Goal: Task Accomplishment & Management: Complete application form

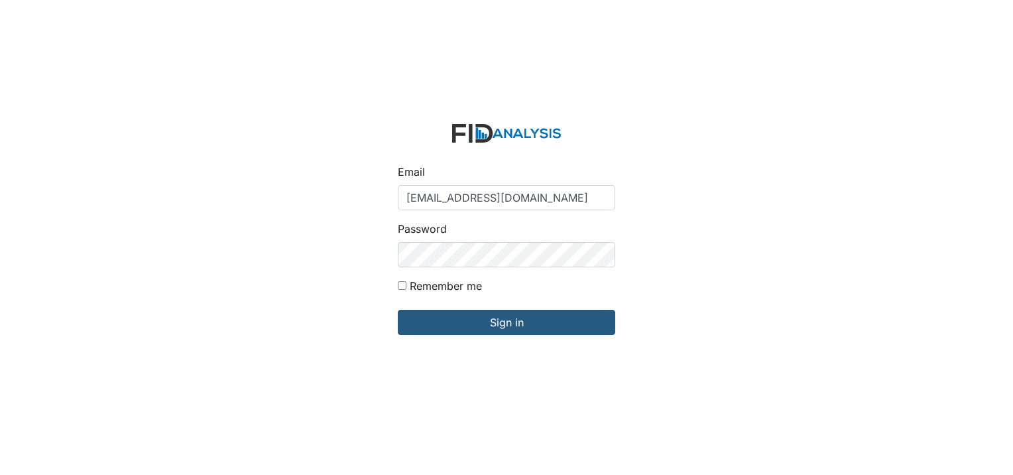
type input "[EMAIL_ADDRESS][DOMAIN_NAME]"
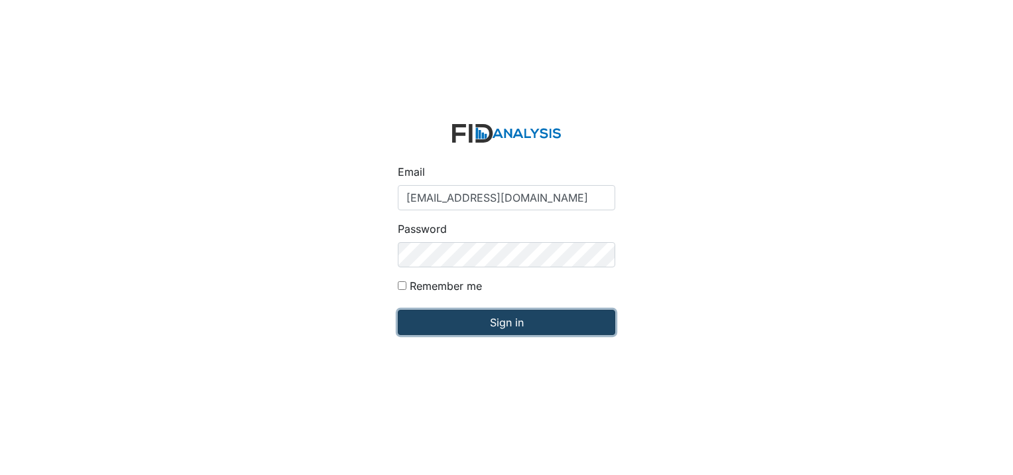
click at [539, 324] on input "Sign in" at bounding box center [507, 322] width 218 height 25
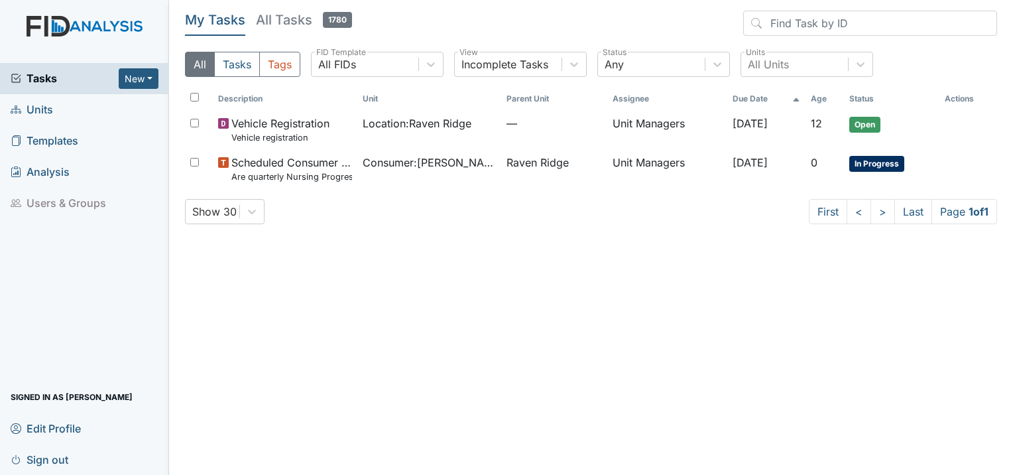
click at [38, 116] on span "Units" at bounding box center [32, 109] width 42 height 21
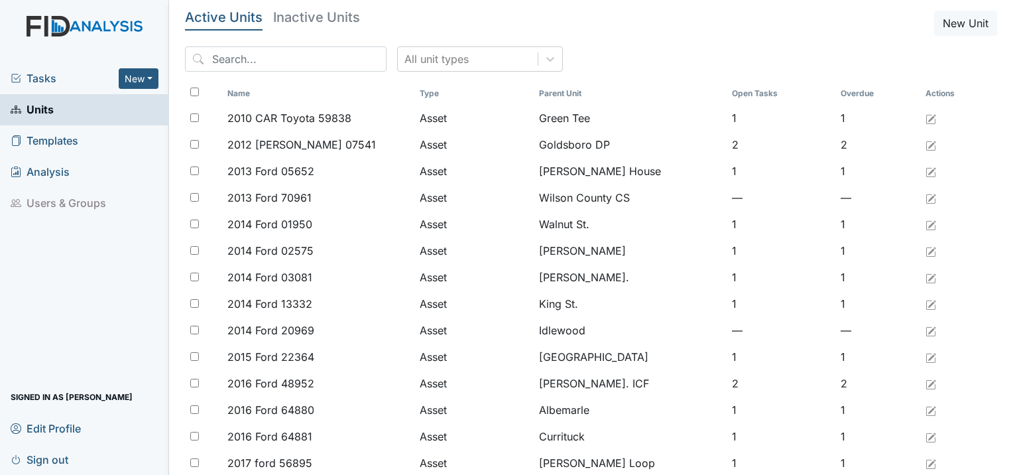
click at [32, 82] on span "Tasks" at bounding box center [65, 78] width 108 height 16
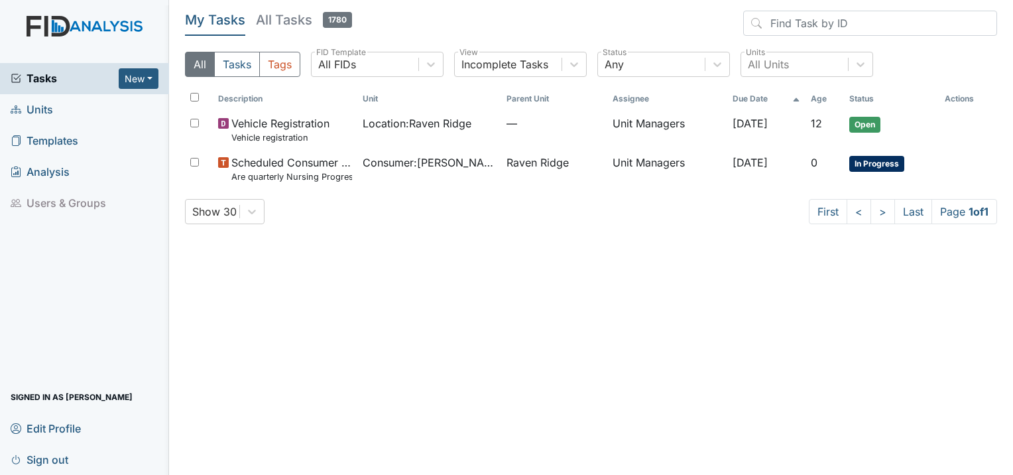
click at [36, 105] on span "Units" at bounding box center [32, 109] width 42 height 21
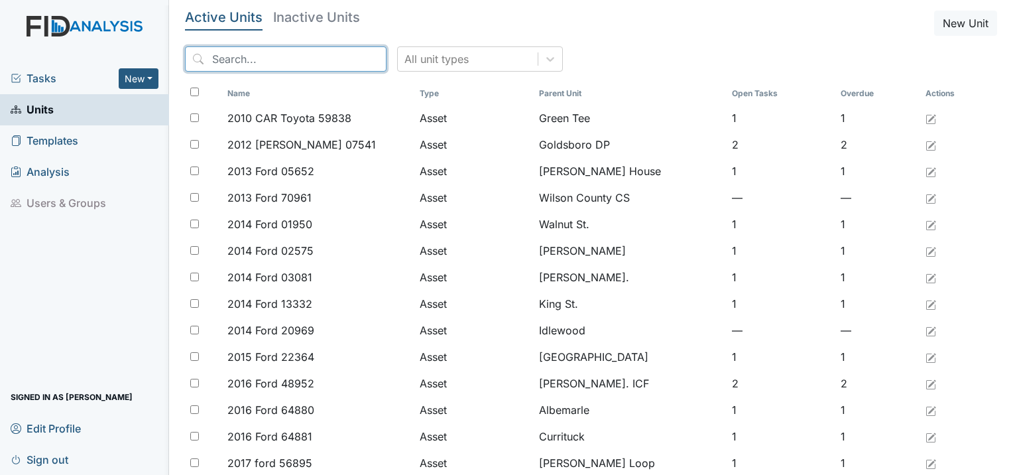
click at [290, 61] on input "search" at bounding box center [286, 58] width 202 height 25
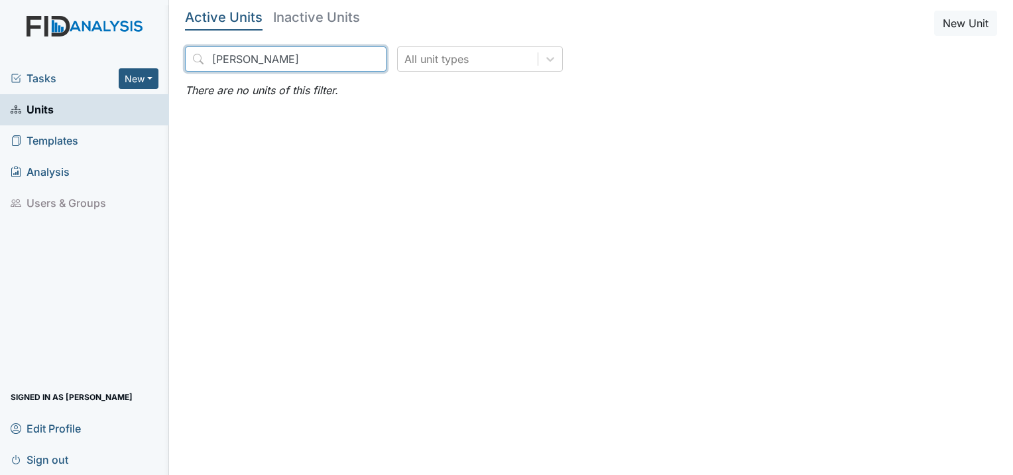
type input "sinclar atkinson"
click at [43, 115] on span "Units" at bounding box center [32, 109] width 43 height 21
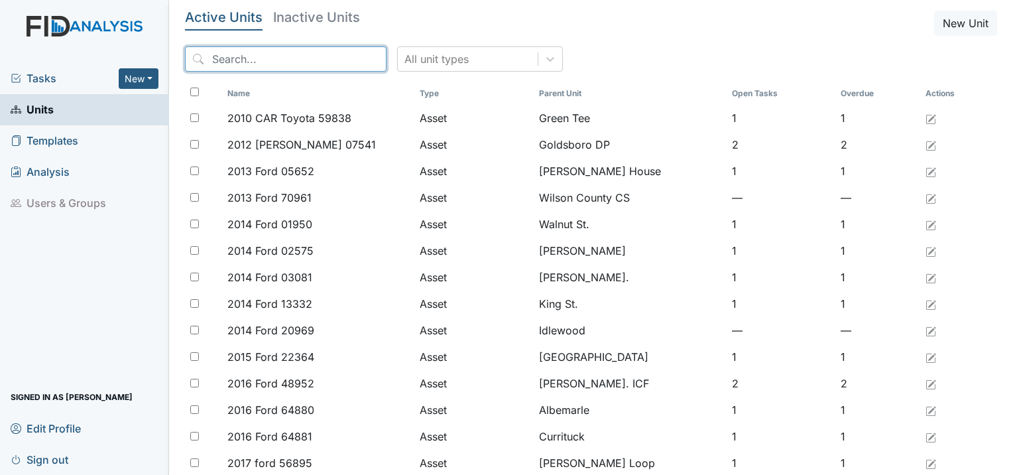
click at [251, 66] on input "search" at bounding box center [286, 58] width 202 height 25
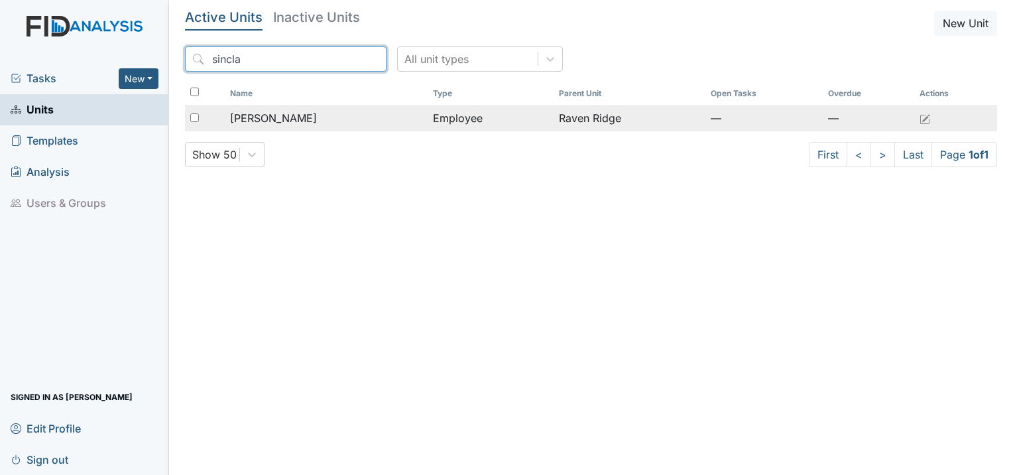
type input "sincla"
click at [267, 112] on span "Atkinson, Sinclair" at bounding box center [273, 118] width 87 height 16
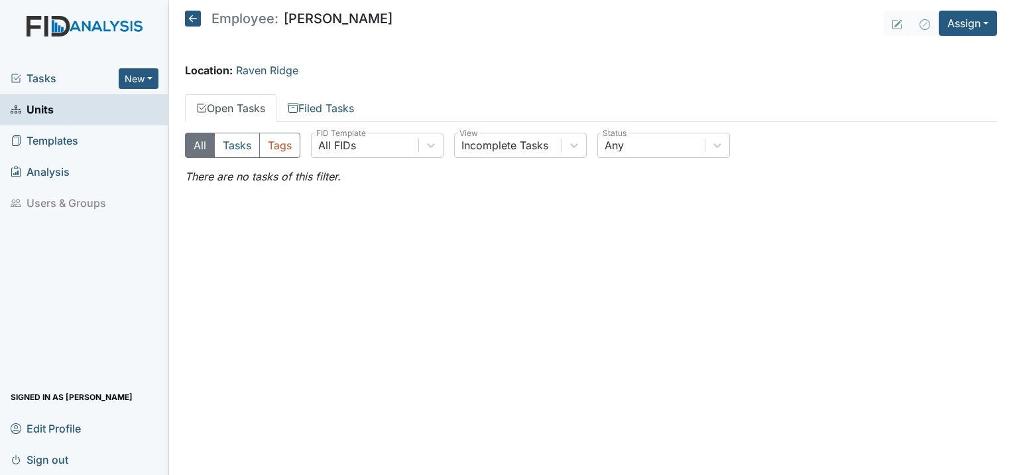
click at [63, 113] on link "Units" at bounding box center [84, 109] width 169 height 31
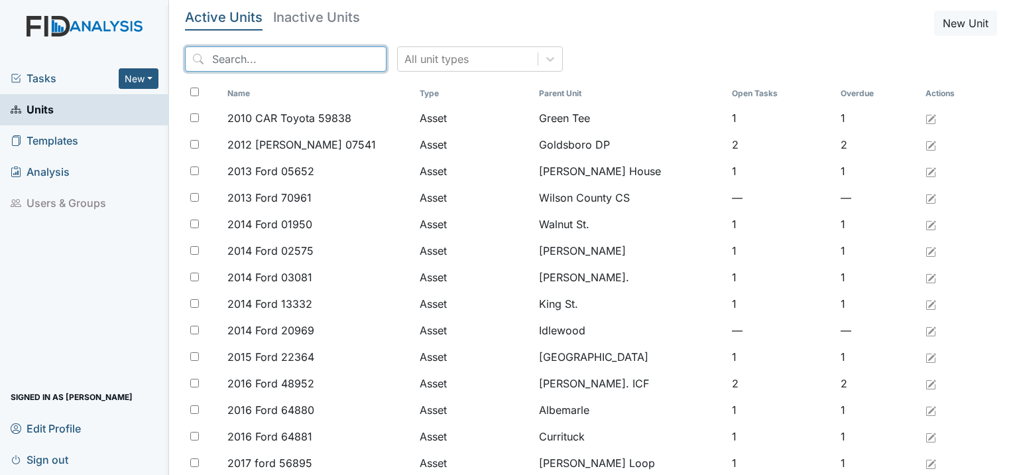
click at [220, 60] on input "search" at bounding box center [286, 58] width 202 height 25
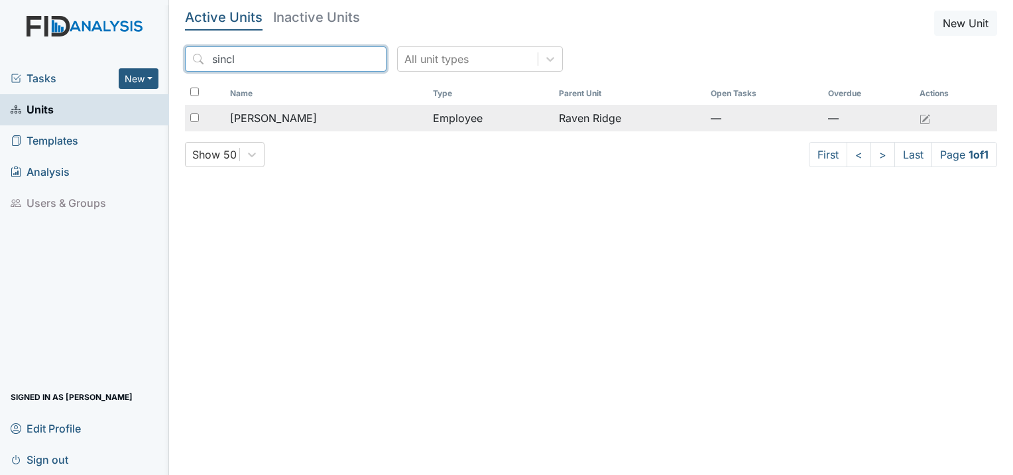
type input "sincl"
click at [262, 119] on span "[PERSON_NAME]" at bounding box center [273, 118] width 87 height 16
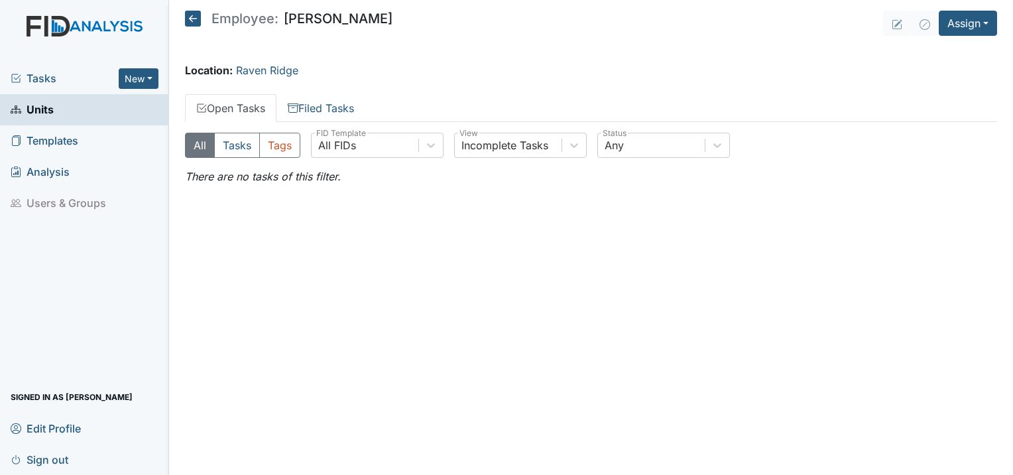
click at [50, 109] on span "Units" at bounding box center [32, 109] width 43 height 21
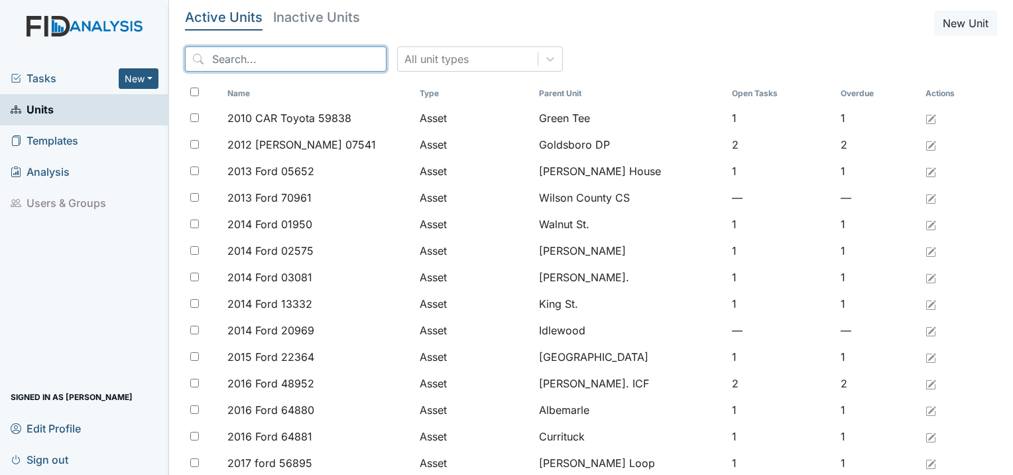
click at [223, 70] on input "search" at bounding box center [286, 58] width 202 height 25
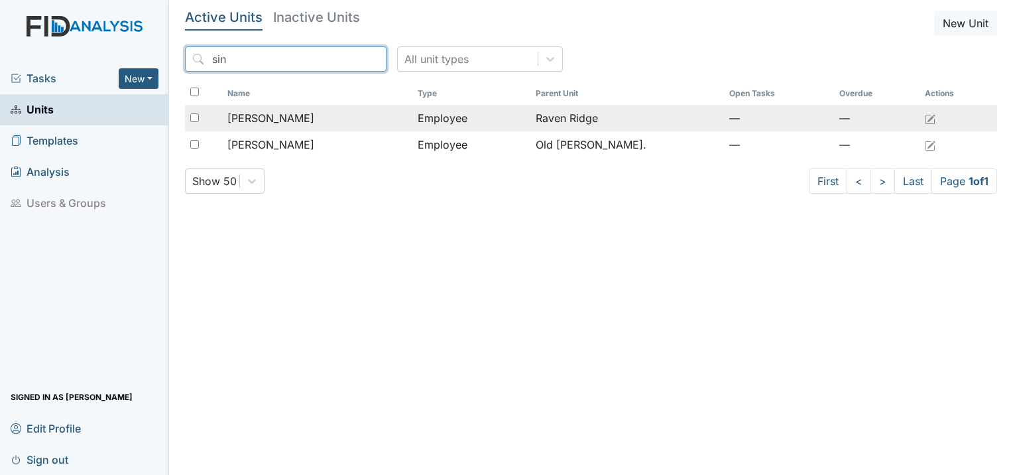
type input "sin"
click at [470, 119] on td "Employee" at bounding box center [472, 118] width 118 height 27
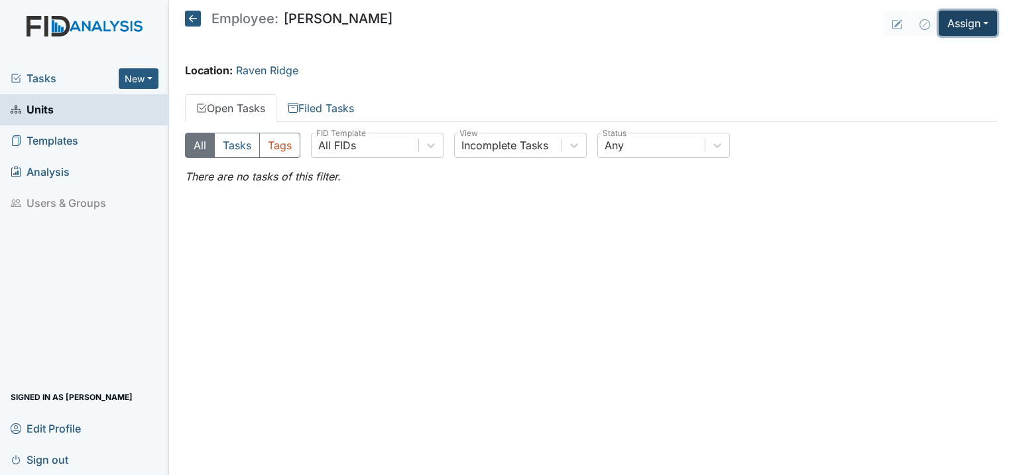
click at [960, 32] on button "Assign" at bounding box center [968, 23] width 58 height 25
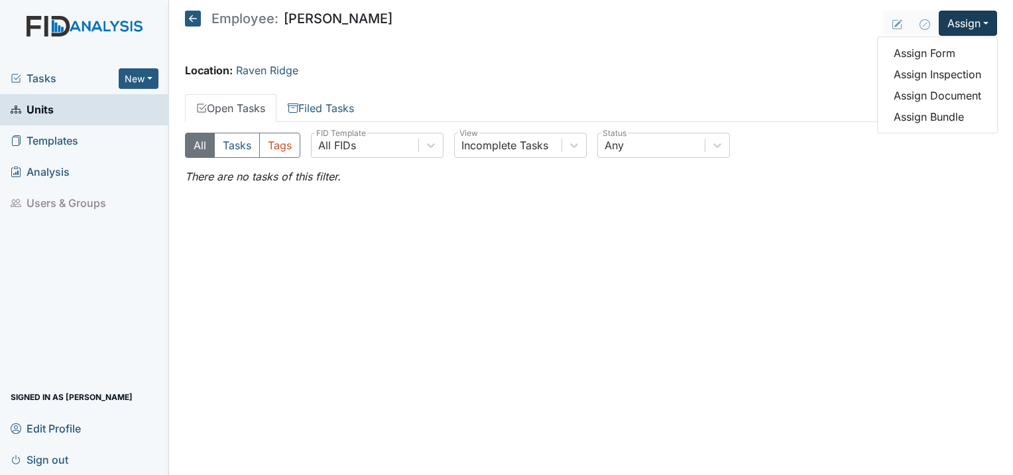
click at [789, 284] on main "Employee: Sinclair Atkinson Assign Assign Form Assign Inspection Assign Documen…" at bounding box center [591, 237] width 844 height 475
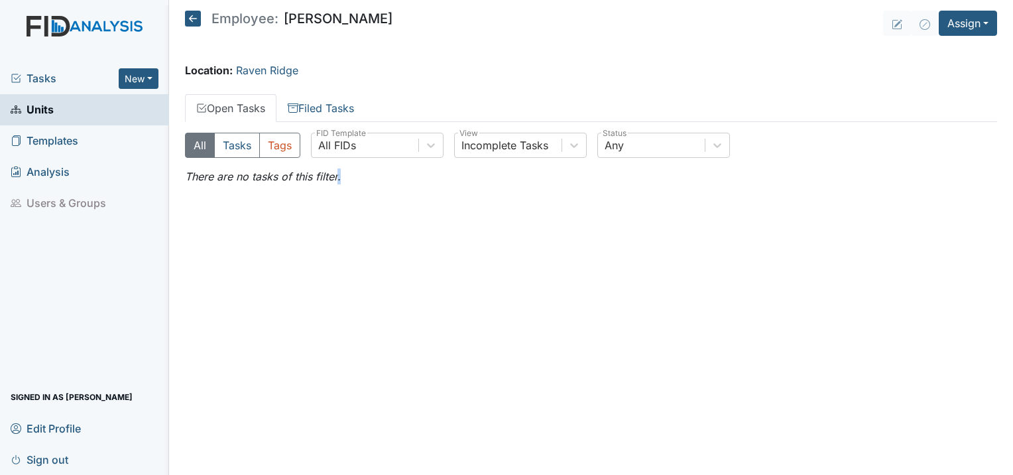
click at [789, 284] on main "Employee: Sinclair Atkinson Assign Assign Form Assign Inspection Assign Documen…" at bounding box center [591, 237] width 844 height 475
click at [78, 110] on link "Units" at bounding box center [84, 109] width 169 height 31
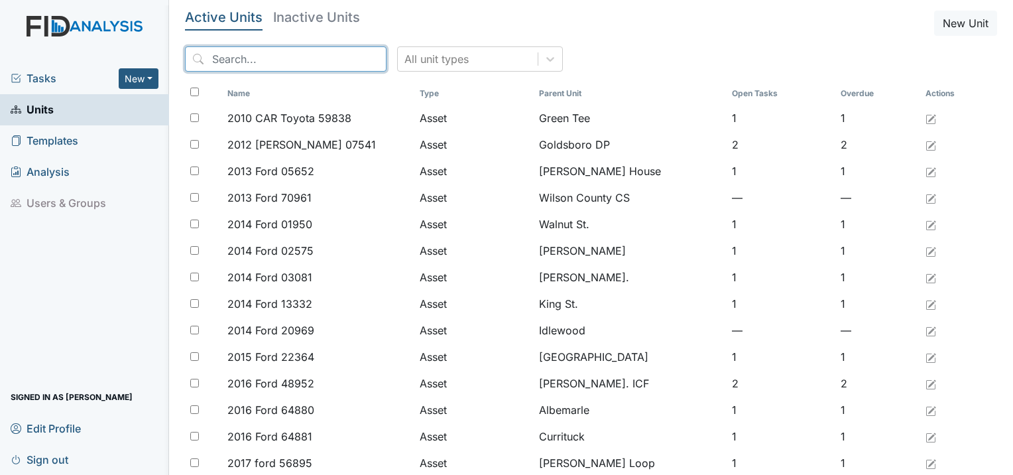
click at [216, 58] on input "search" at bounding box center [286, 58] width 202 height 25
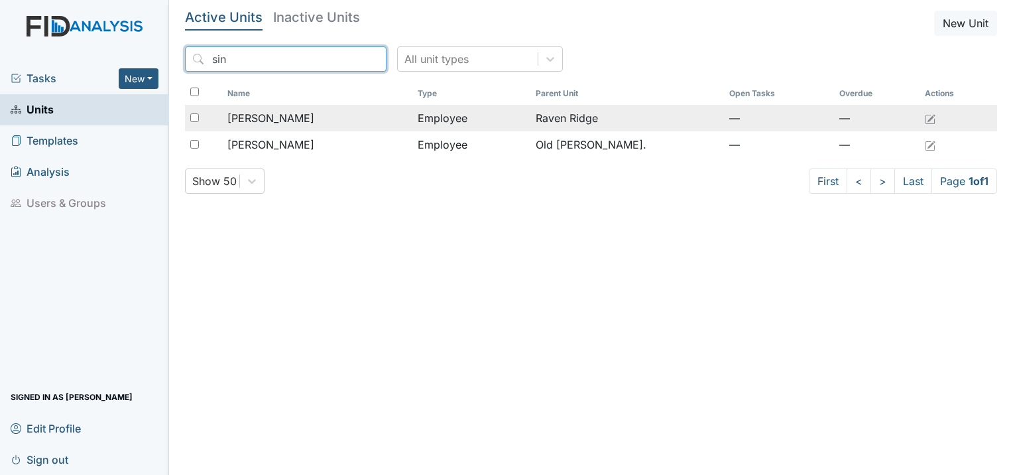
type input "sin"
click at [285, 114] on span "Atkinson, Sinclair" at bounding box center [270, 118] width 87 height 16
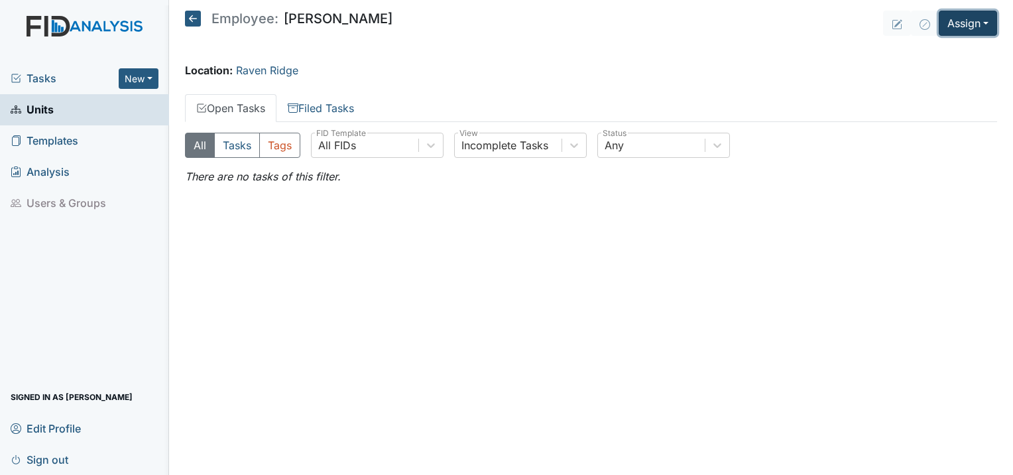
click at [981, 29] on button "Assign" at bounding box center [968, 23] width 58 height 25
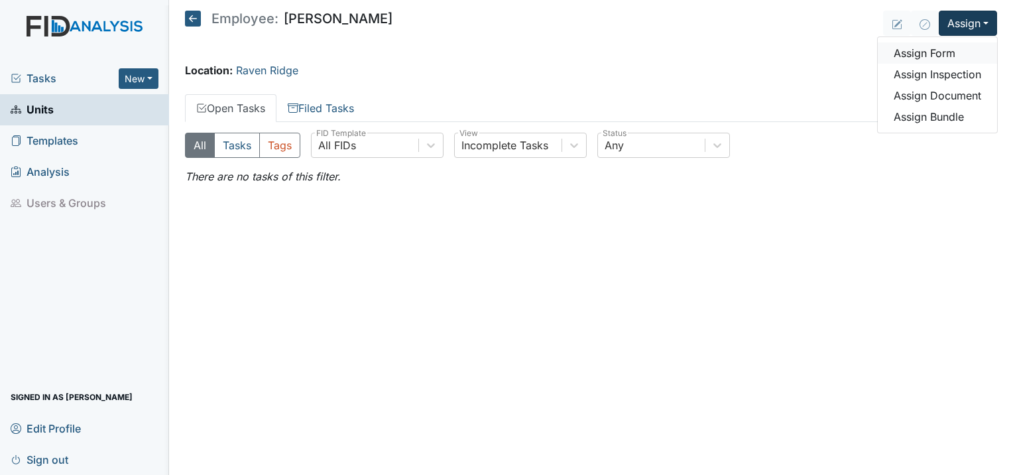
click at [950, 56] on link "Assign Form" at bounding box center [937, 52] width 119 height 21
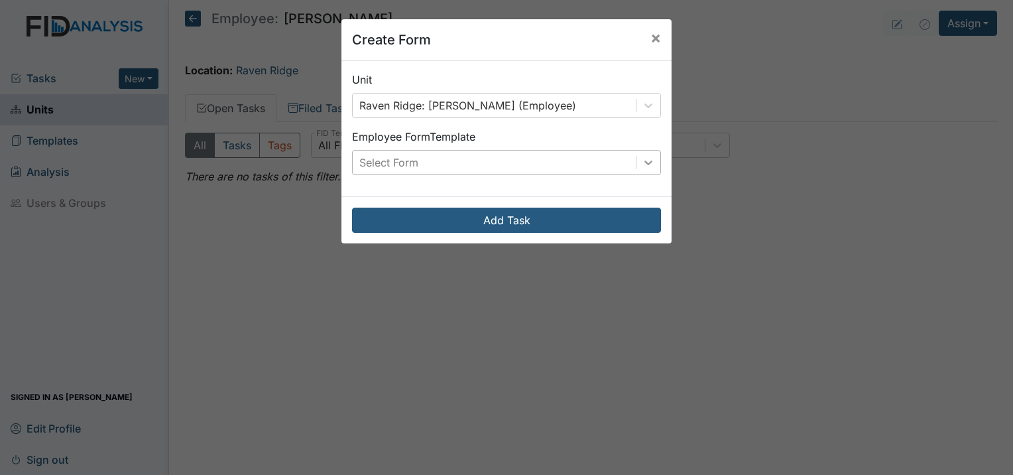
click at [645, 162] on icon at bounding box center [649, 163] width 8 height 5
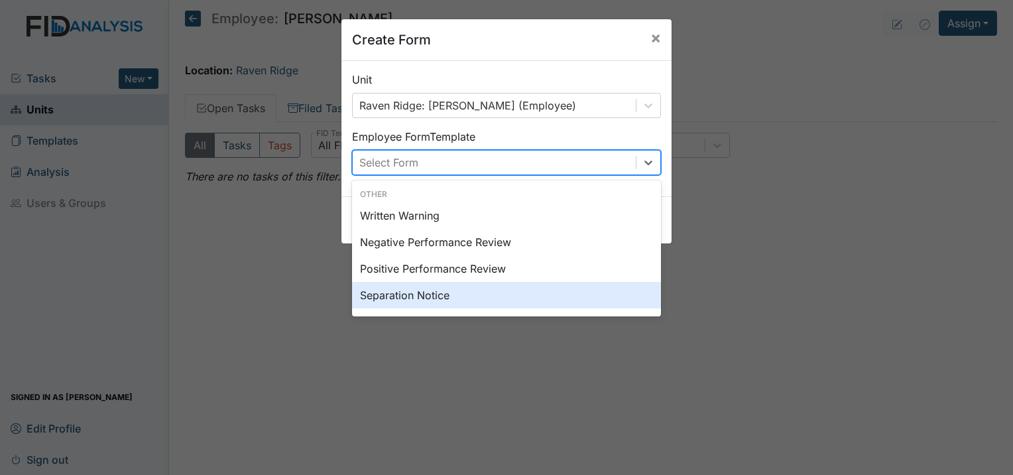
click at [537, 297] on div "Separation Notice" at bounding box center [506, 295] width 309 height 27
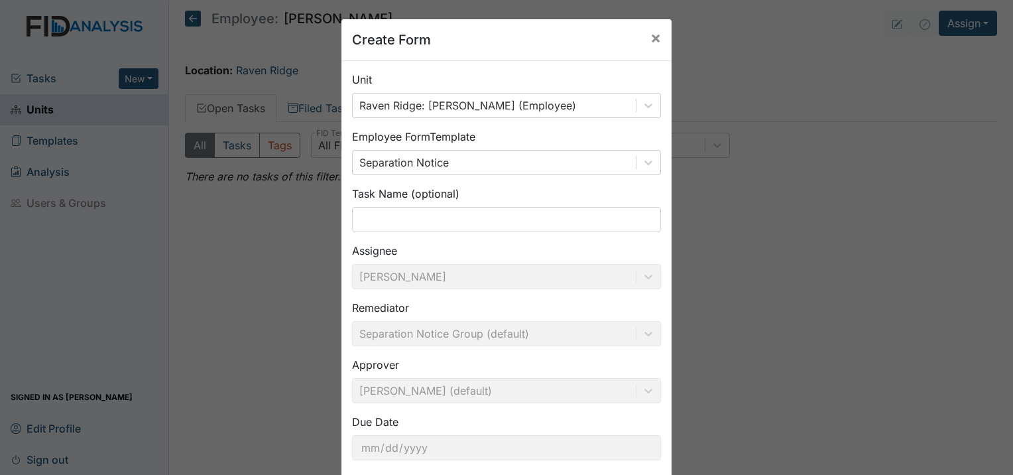
click at [692, 372] on div "Create Form × Unit Raven Ridge: Atkinson, Sinclair (Employee) Employee Form Tem…" at bounding box center [506, 237] width 1013 height 475
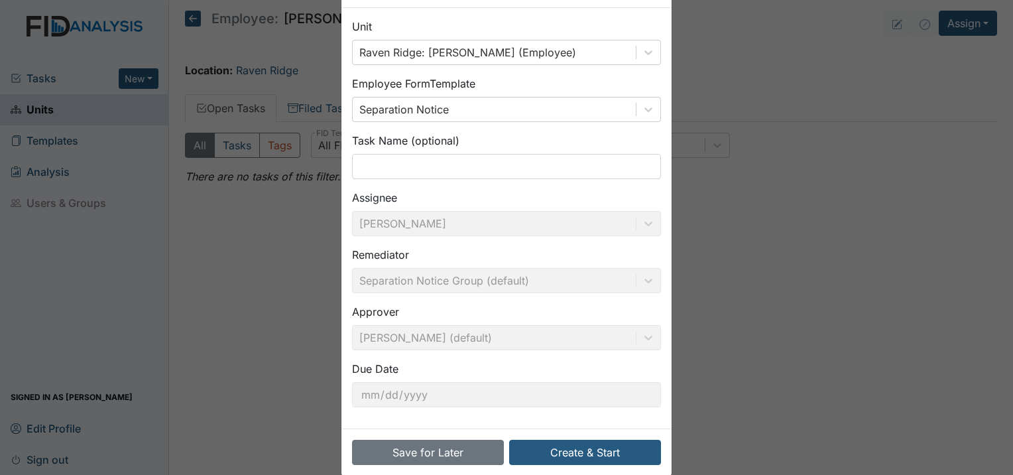
scroll to position [72, 0]
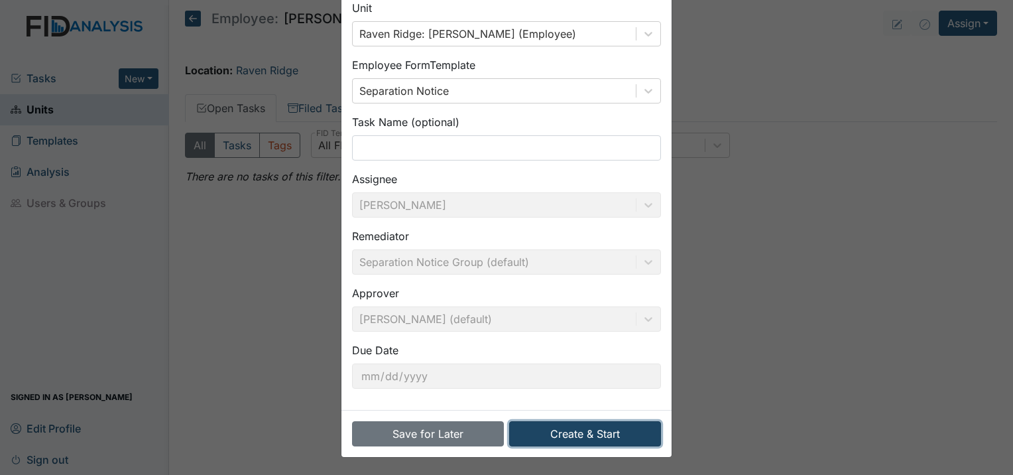
click at [594, 426] on button "Create & Start" at bounding box center [585, 433] width 152 height 25
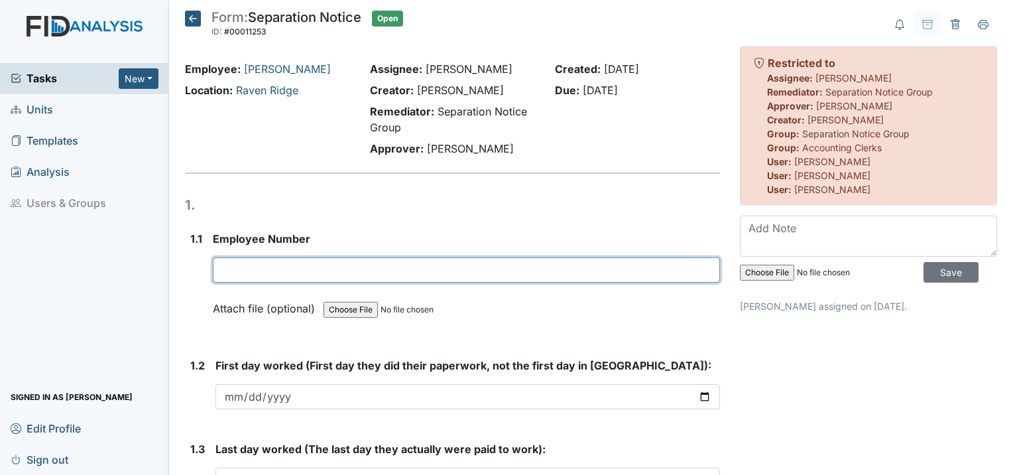
click at [292, 276] on input "text" at bounding box center [466, 269] width 507 height 25
type input "10308"
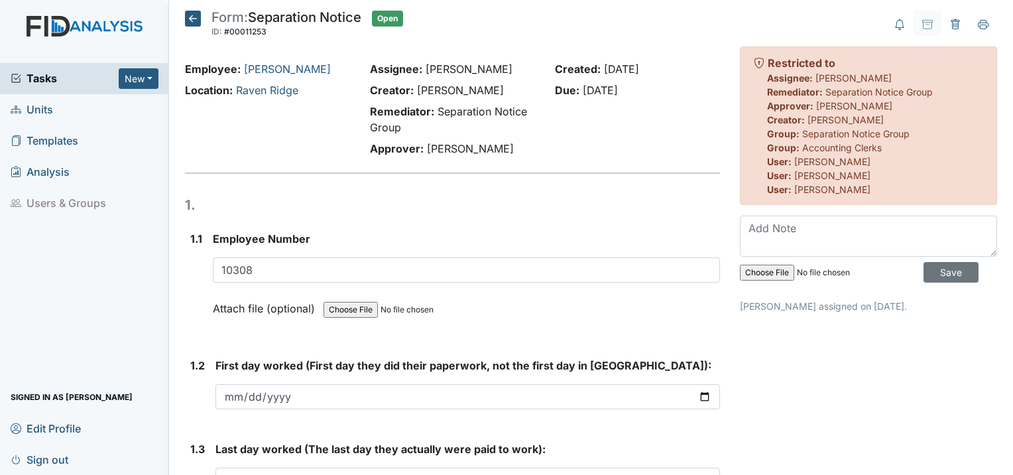
drag, startPoint x: 228, startPoint y: 394, endPoint x: 368, endPoint y: 415, distance: 141.5
click at [368, 415] on form "First day worked (First day they did their paperwork, not the first day in Reli…" at bounding box center [468, 388] width 505 height 62
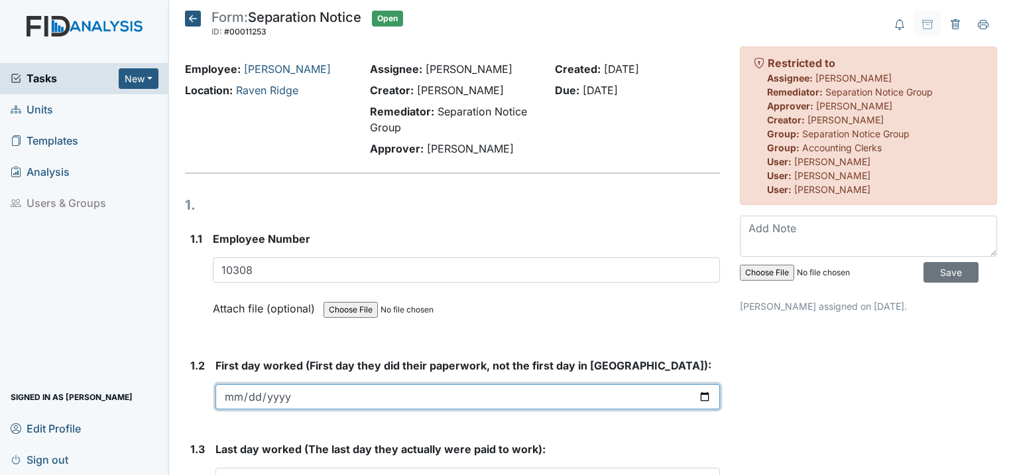
click at [231, 395] on input "date" at bounding box center [468, 396] width 505 height 25
click at [698, 391] on input "date" at bounding box center [468, 396] width 505 height 25
type input "2025-07-28"
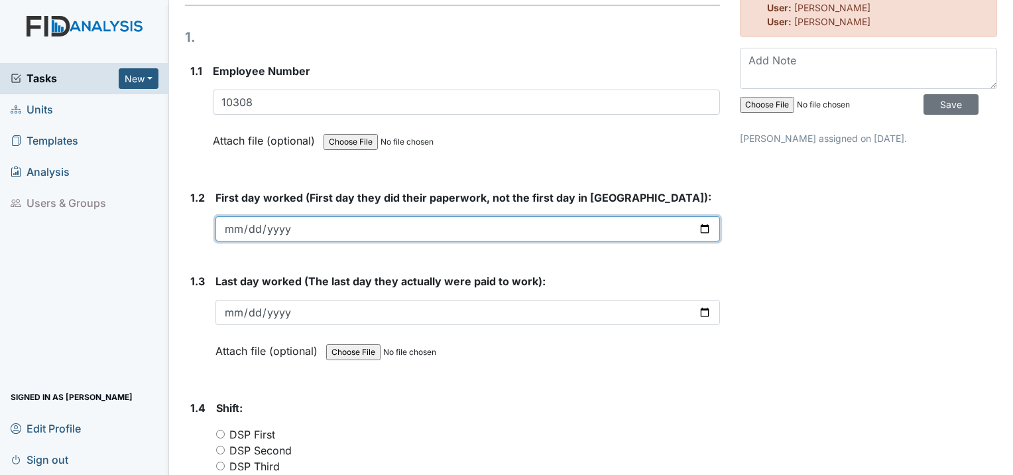
scroll to position [194, 0]
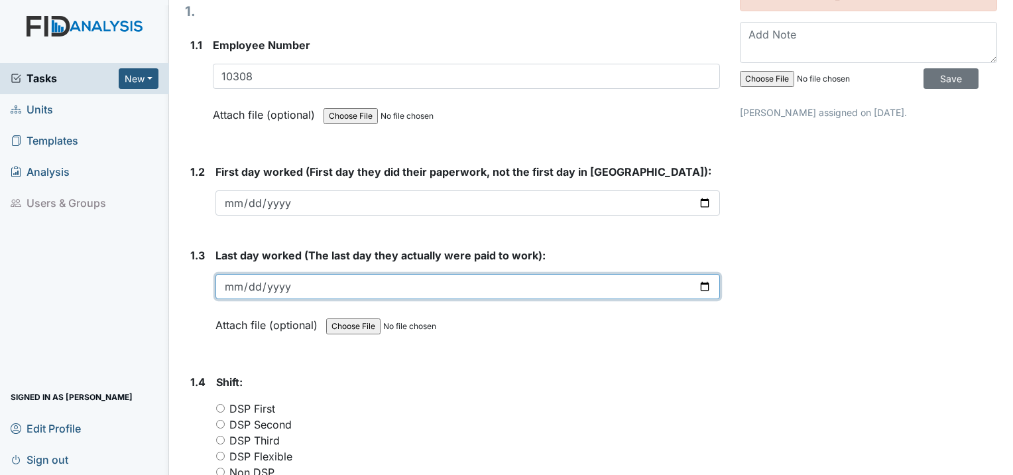
click at [229, 287] on input "date" at bounding box center [468, 286] width 505 height 25
click at [698, 285] on input "date" at bounding box center [468, 286] width 505 height 25
type input "2025-09-21"
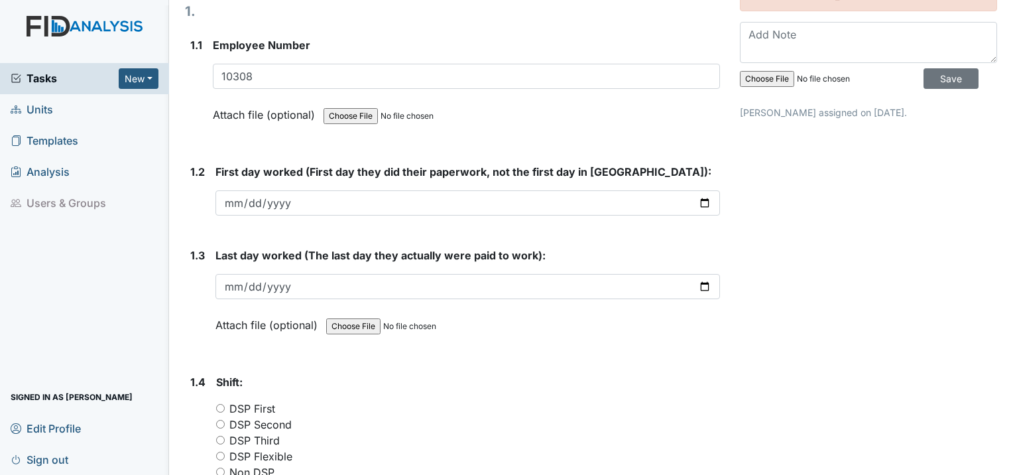
click at [458, 336] on input "file" at bounding box center [416, 326] width 180 height 32
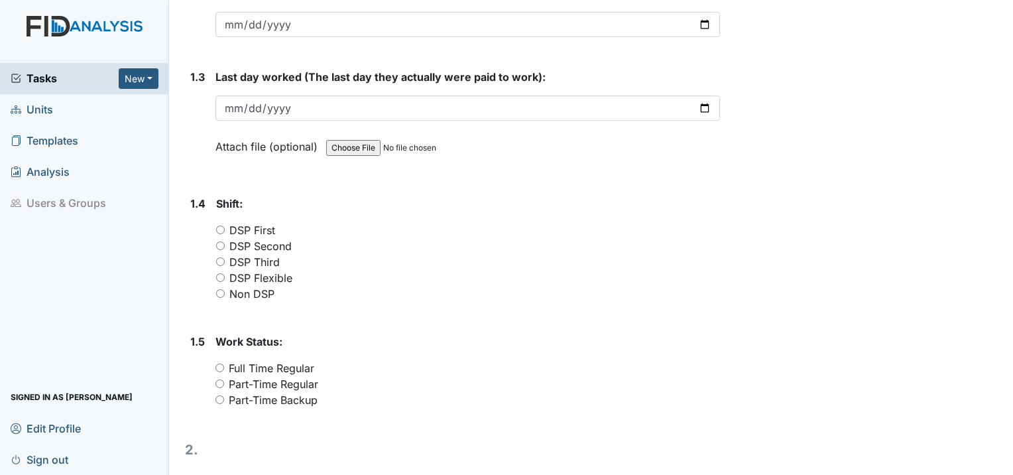
scroll to position [379, 0]
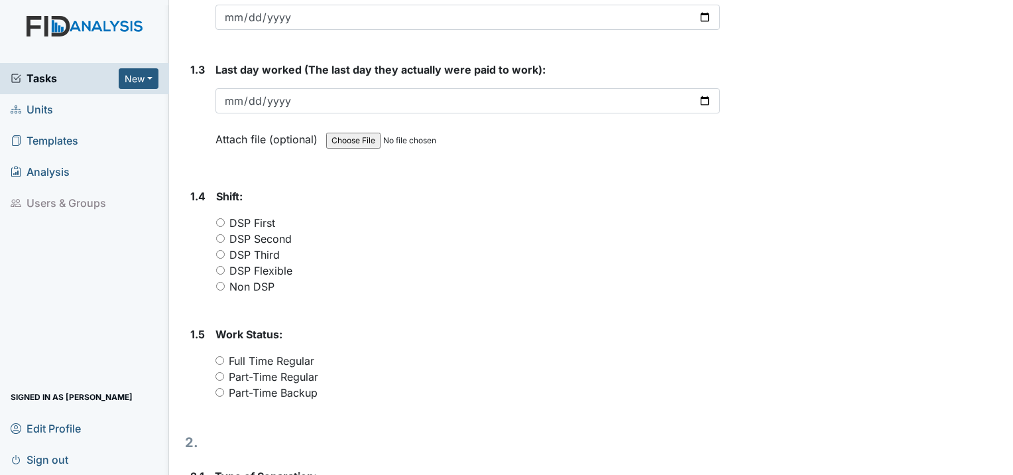
click at [224, 235] on input "DSP Second" at bounding box center [220, 238] width 9 height 9
radio input "true"
click at [220, 356] on input "Full Time Regular" at bounding box center [220, 360] width 9 height 9
radio input "true"
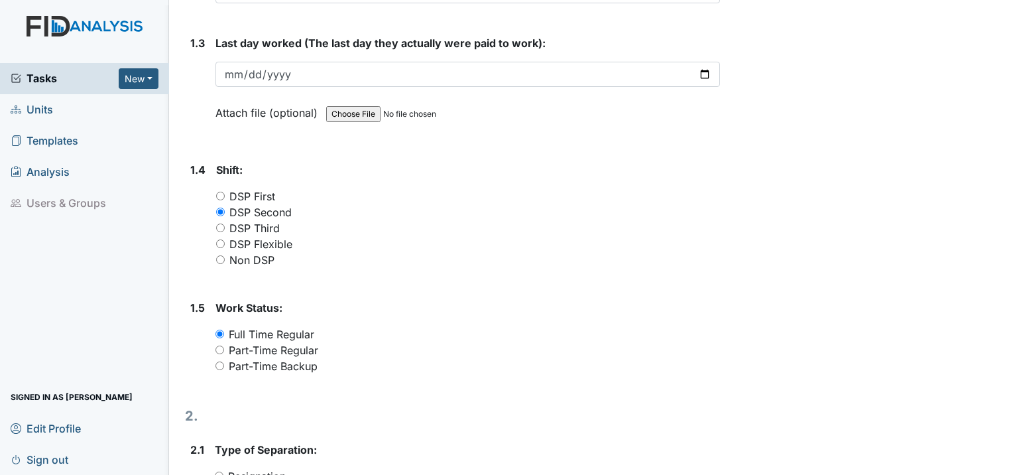
drag, startPoint x: 1008, startPoint y: 461, endPoint x: 923, endPoint y: 109, distance: 361.6
click at [923, 109] on div "Archive Task × Are you sure you want to archive this task? It will appear as in…" at bounding box center [868, 377] width 277 height 1545
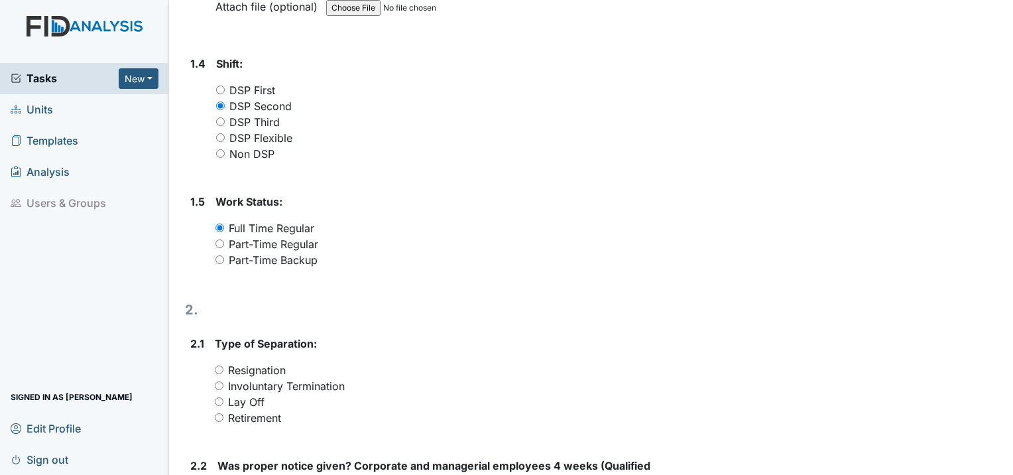
scroll to position [539, 0]
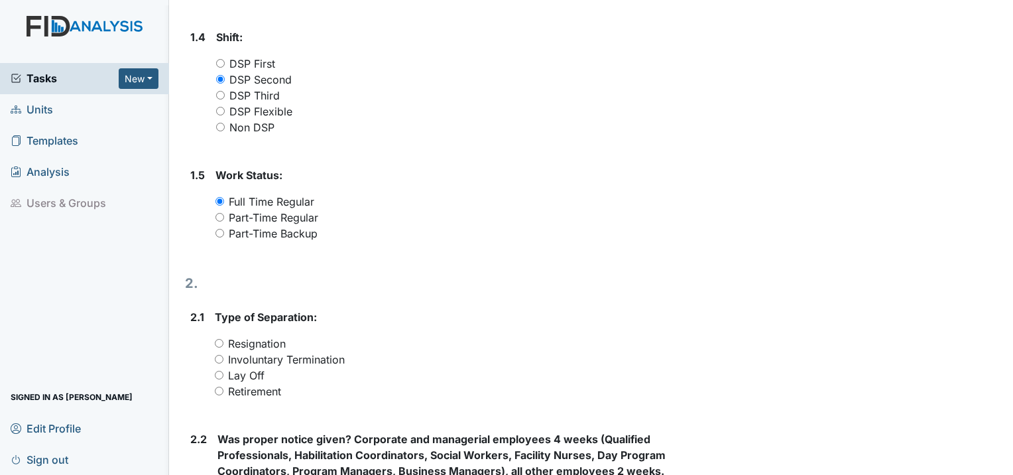
click at [219, 340] on input "Resignation" at bounding box center [219, 343] width 9 height 9
radio input "true"
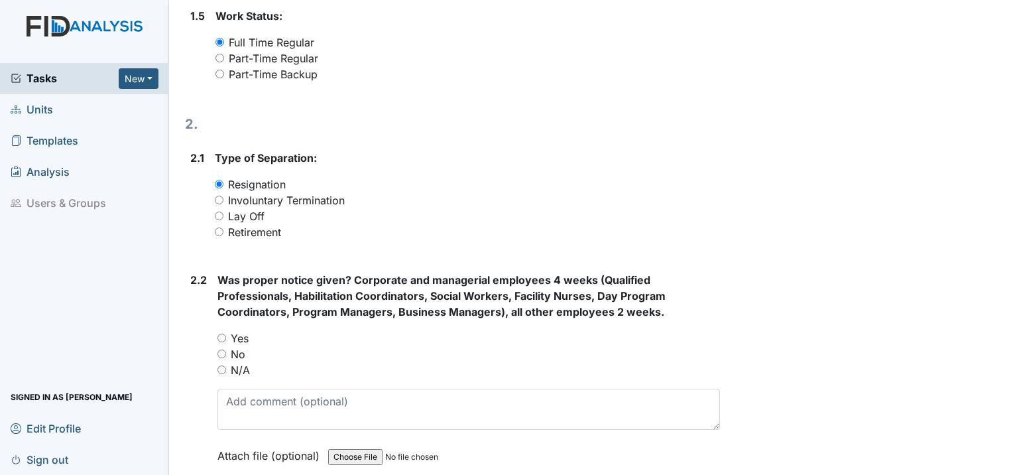
scroll to position [716, 0]
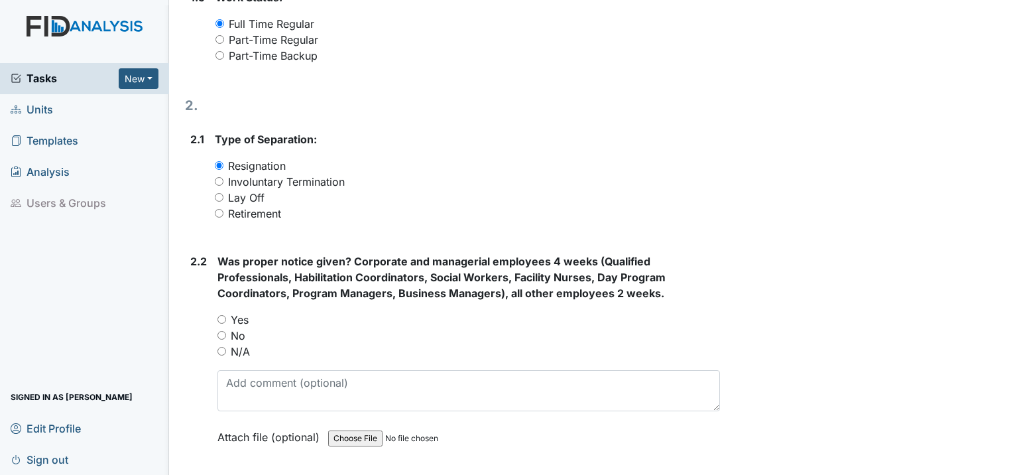
click at [224, 332] on input "No" at bounding box center [222, 335] width 9 height 9
radio input "true"
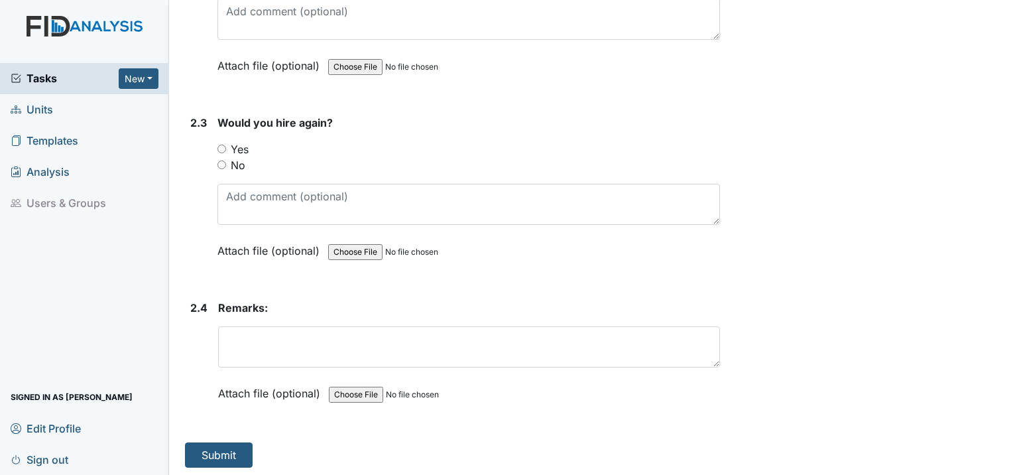
click at [227, 164] on div "No" at bounding box center [469, 165] width 503 height 16
click at [222, 162] on input "No" at bounding box center [222, 165] width 9 height 9
radio input "true"
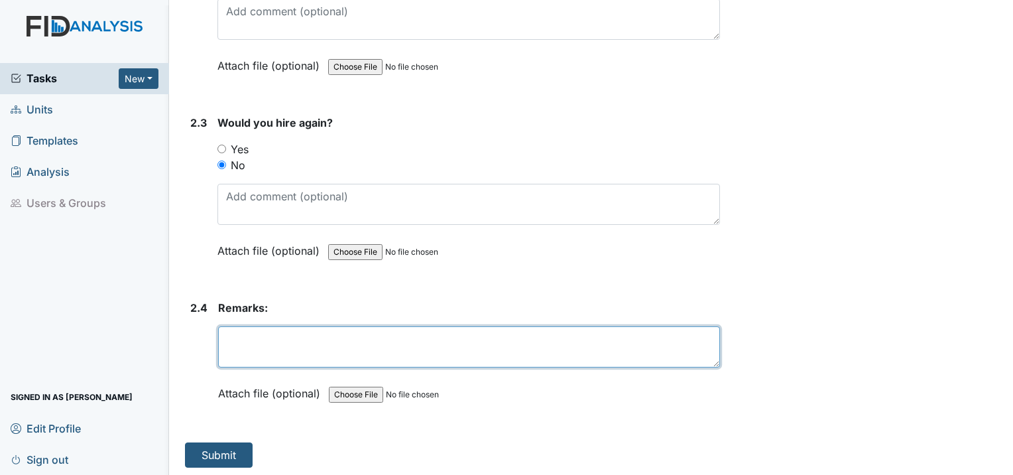
click at [277, 344] on textarea at bounding box center [469, 346] width 502 height 41
type textarea "No Call No Show"
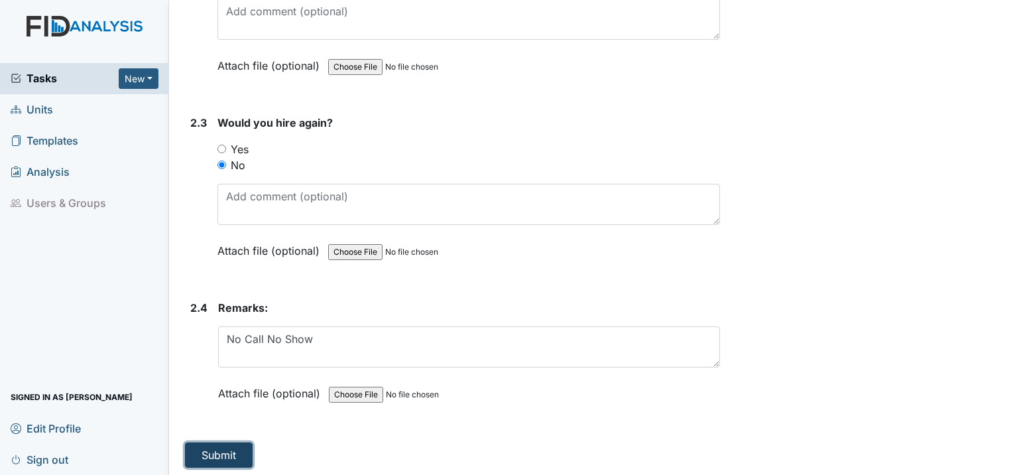
click at [219, 452] on button "Submit" at bounding box center [219, 454] width 68 height 25
